Goal: Task Accomplishment & Management: Use online tool/utility

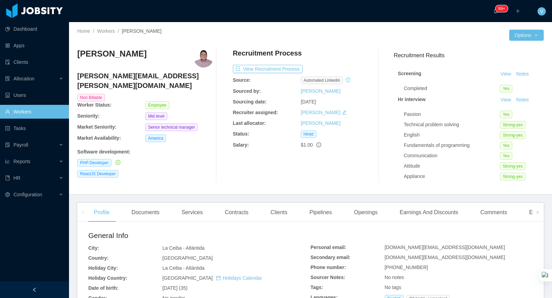
click at [297, 24] on div "Home / Workers / Fermin Arellano / Options Fermin Arellano fermin.arellano@jobs…" at bounding box center [310, 108] width 483 height 172
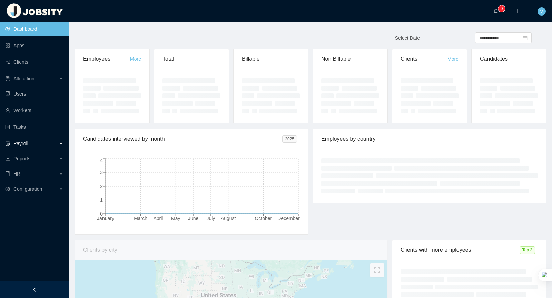
click at [59, 146] on div "Payroll" at bounding box center [34, 144] width 69 height 14
click at [57, 176] on div "Reports" at bounding box center [34, 177] width 69 height 14
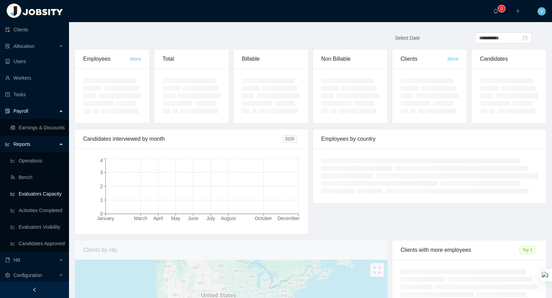
scroll to position [37, 0]
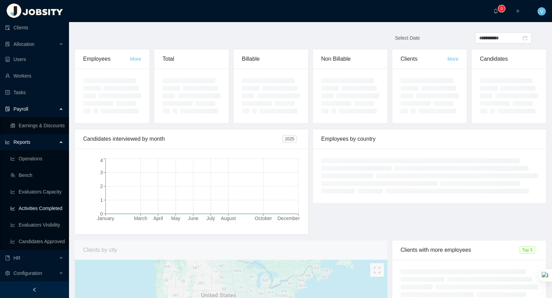
click at [48, 208] on link "Activities Completed" at bounding box center [36, 208] width 53 height 14
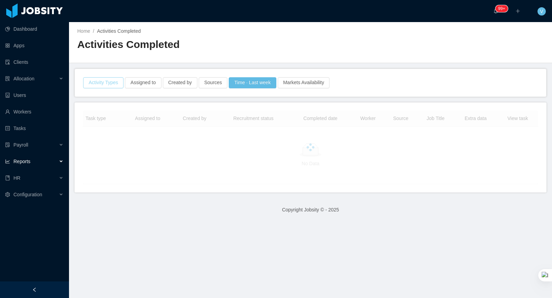
click at [101, 83] on button "Activity Types" at bounding box center [103, 82] width 40 height 11
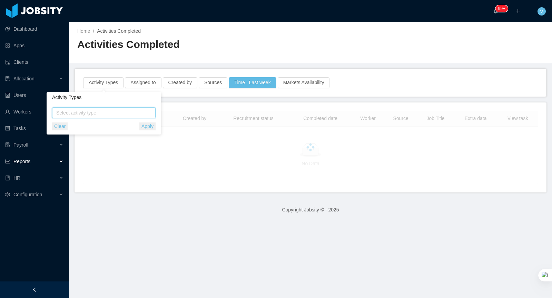
click at [117, 116] on span "Select activity type" at bounding box center [104, 112] width 96 height 7
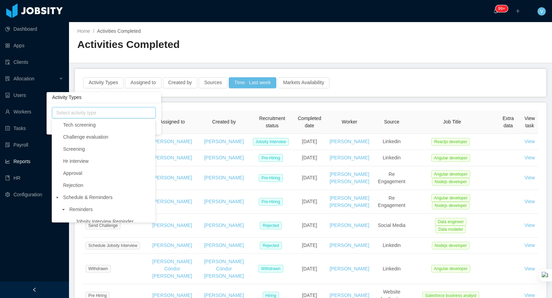
click at [411, 78] on div "Activity Types Assigned to Created by Sources Time · Last week Markets Availabi…" at bounding box center [310, 82] width 456 height 11
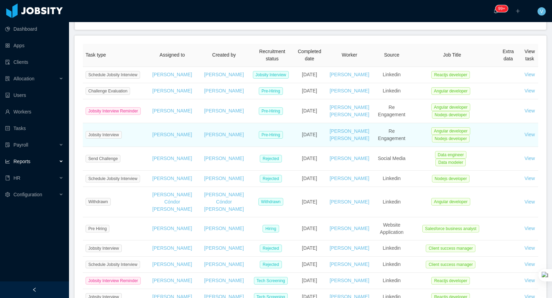
scroll to position [73, 0]
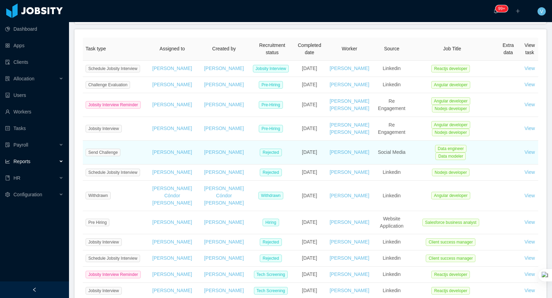
drag, startPoint x: 244, startPoint y: 161, endPoint x: 248, endPoint y: 169, distance: 9.0
click at [250, 164] on td "Rejected" at bounding box center [272, 153] width 44 height 24
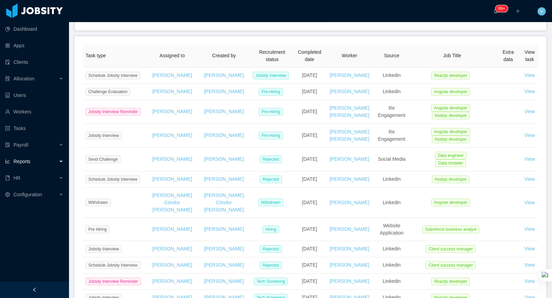
scroll to position [0, 0]
